Goal: Transaction & Acquisition: Purchase product/service

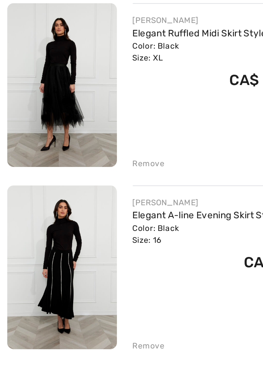
scroll to position [0, 243]
click at [152, 153] on div "[PERSON_NAME] Elegant Ruffled Midi Skirt Style 259743 Color: Black Size: XL Fin…" at bounding box center [167, 116] width 181 height 97
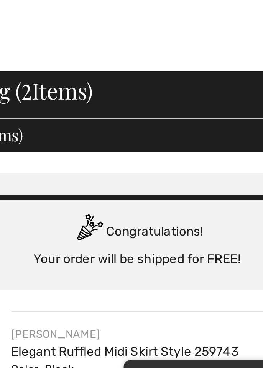
scroll to position [0, 0]
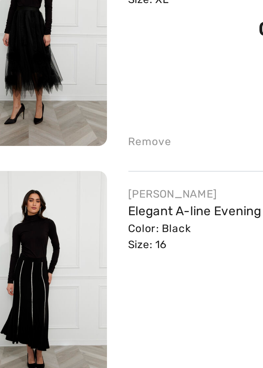
checkbox input "true"
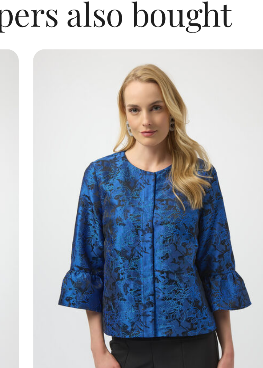
scroll to position [0, 47]
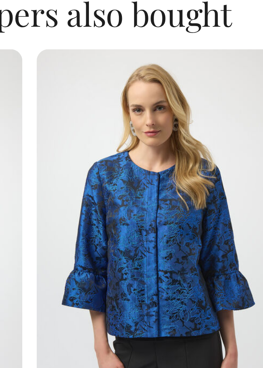
click at [65, 321] on img at bounding box center [80, 323] width 79 height 118
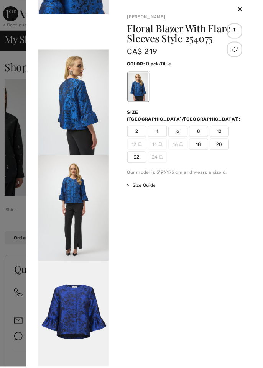
scroll to position [301, 0]
click at [1, 201] on div at bounding box center [131, 184] width 263 height 368
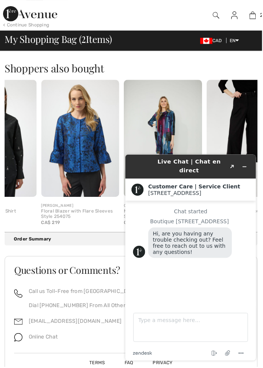
click at [69, 260] on div "Questions or Comments? Call us Toll-Free from Canada or the US at +1 (888) 605-…" at bounding box center [131, 321] width 253 height 129
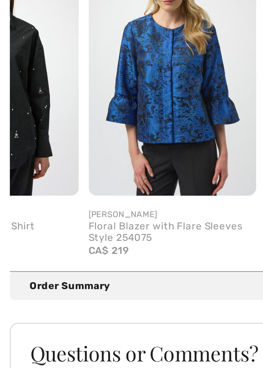
scroll to position [0, 0]
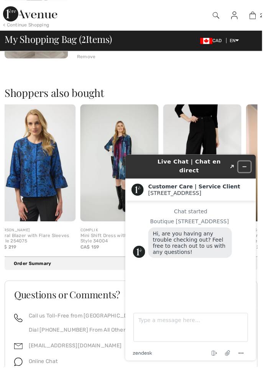
click at [249, 167] on button "Minimize widget" at bounding box center [244, 166] width 12 height 11
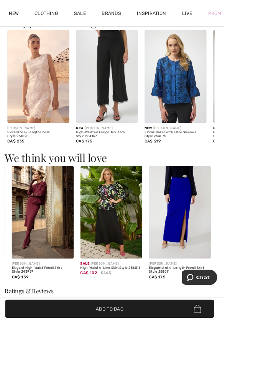
scroll to position [716, 0]
